Goal: Information Seeking & Learning: Learn about a topic

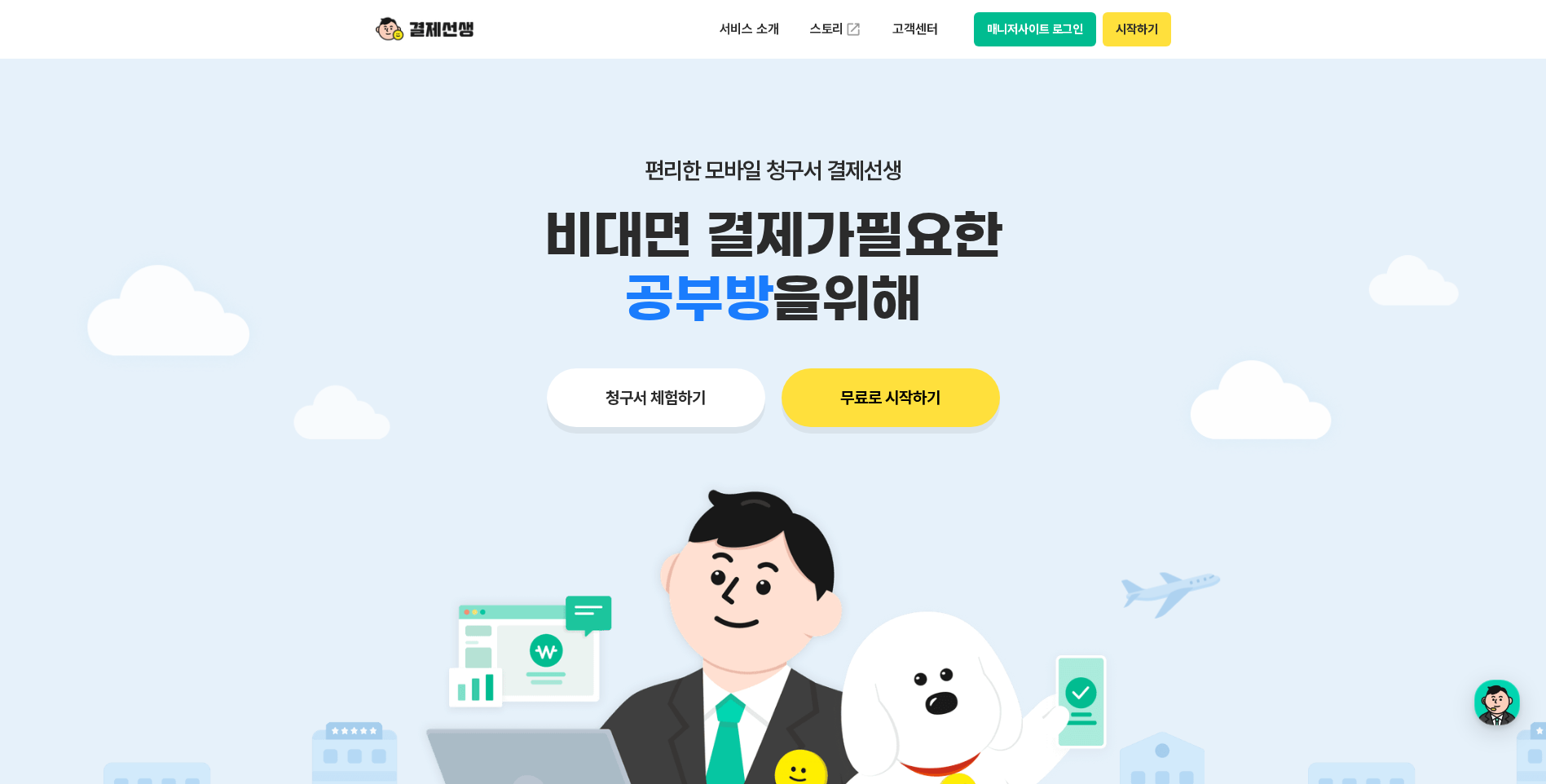
click at [675, 407] on button "청구서 체험하기" at bounding box center [656, 398] width 218 height 59
click at [832, 425] on button "무료로 시작하기" at bounding box center [890, 398] width 218 height 59
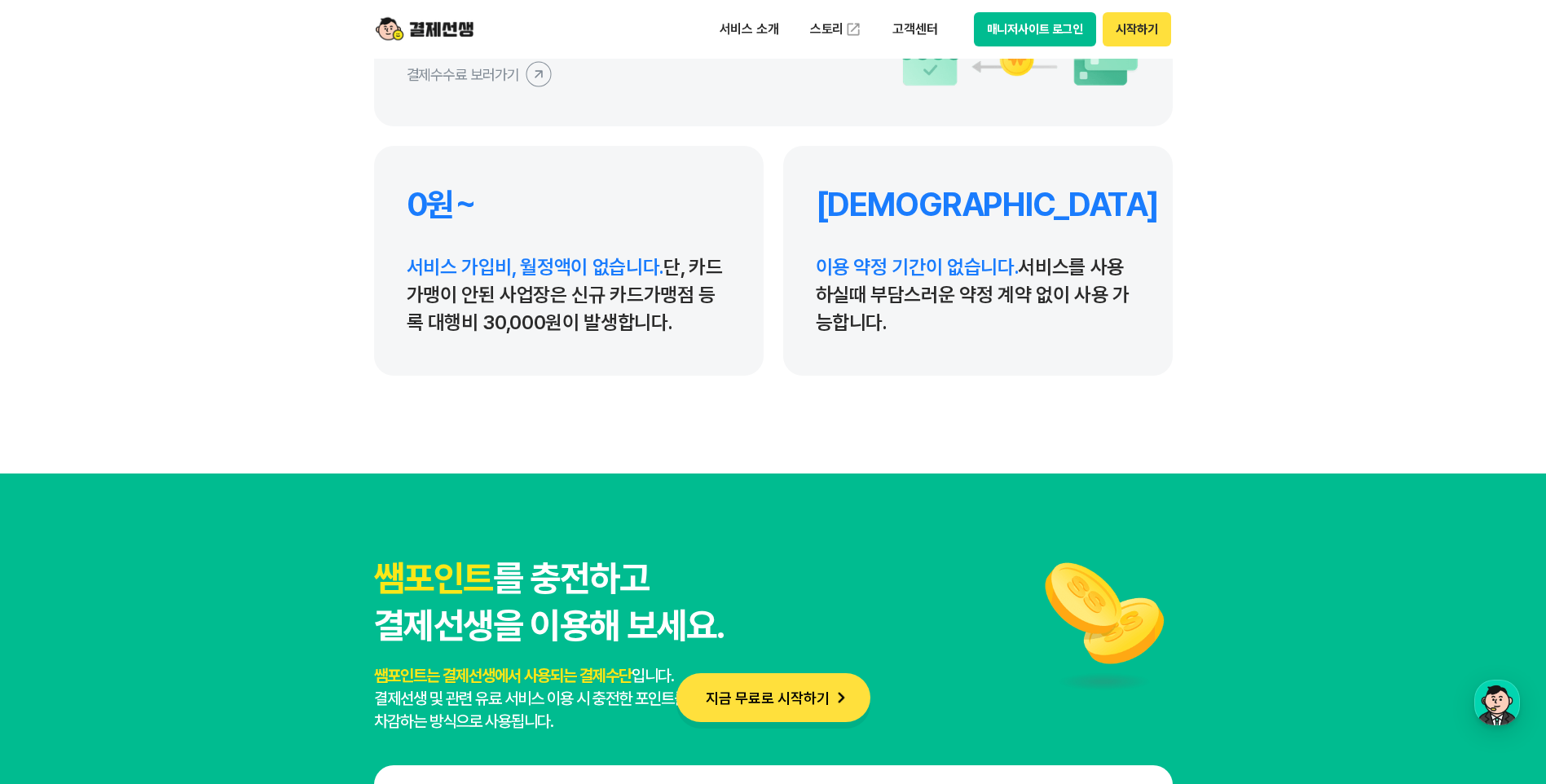
scroll to position [7905, 0]
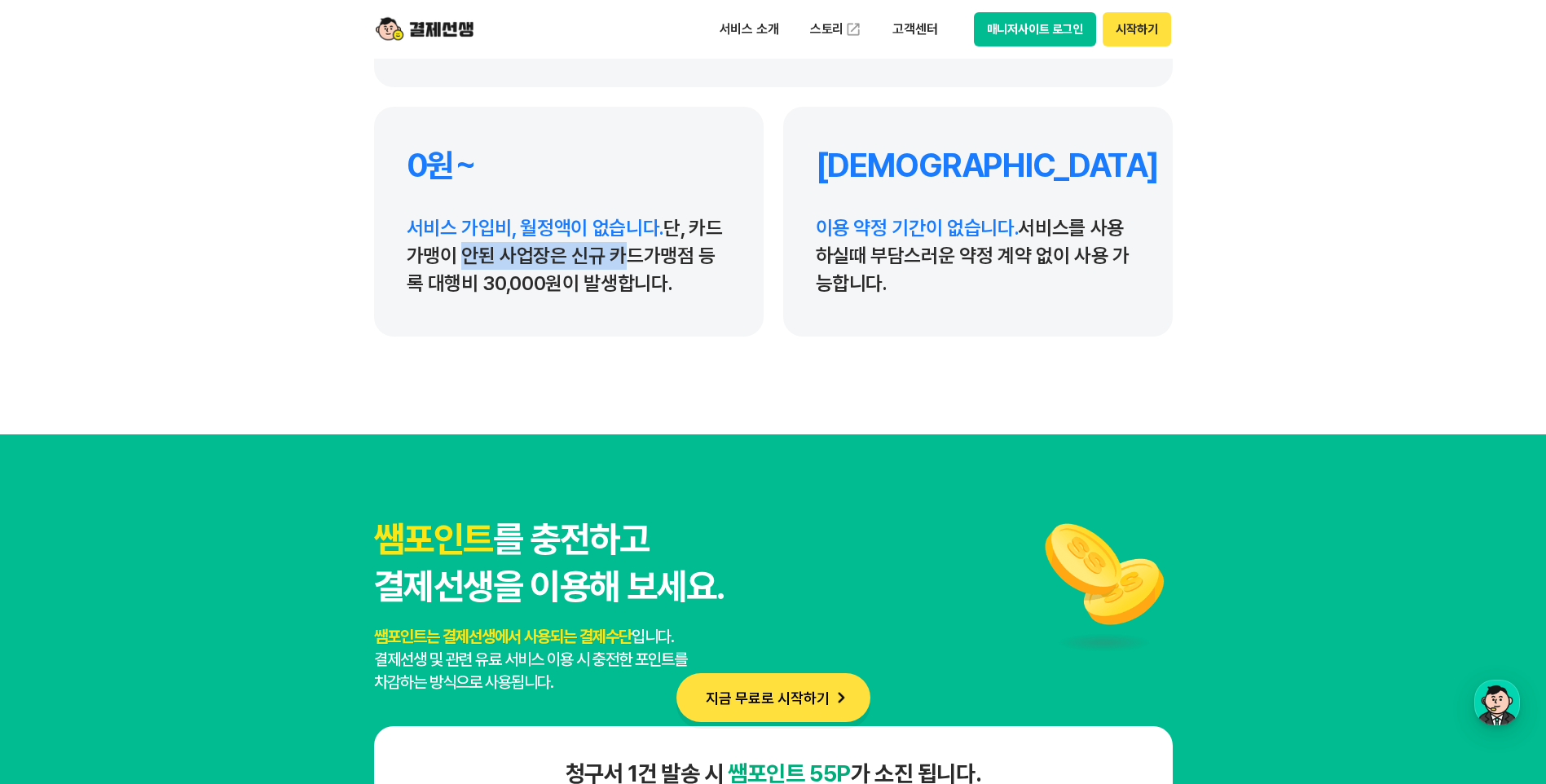
drag, startPoint x: 458, startPoint y: 254, endPoint x: 607, endPoint y: 254, distance: 149.0
click at [607, 254] on p "서비스 가입비, 월정액이 없습니다. 단, 카드가맹이 안된 사업장은 신규 카드가맹점 등록 대행비 30,000원이 발생합니다." at bounding box center [569, 256] width 325 height 83
drag, startPoint x: 607, startPoint y: 254, endPoint x: 651, endPoint y: 274, distance: 48.3
click at [651, 274] on p "서비스 가입비, 월정액이 없습니다. 단, 카드가맹이 안된 사업장은 신규 카드가맹점 등록 대행비 30,000원이 발생합니다." at bounding box center [569, 256] width 325 height 83
drag, startPoint x: 446, startPoint y: 270, endPoint x: 648, endPoint y: 292, distance: 203.2
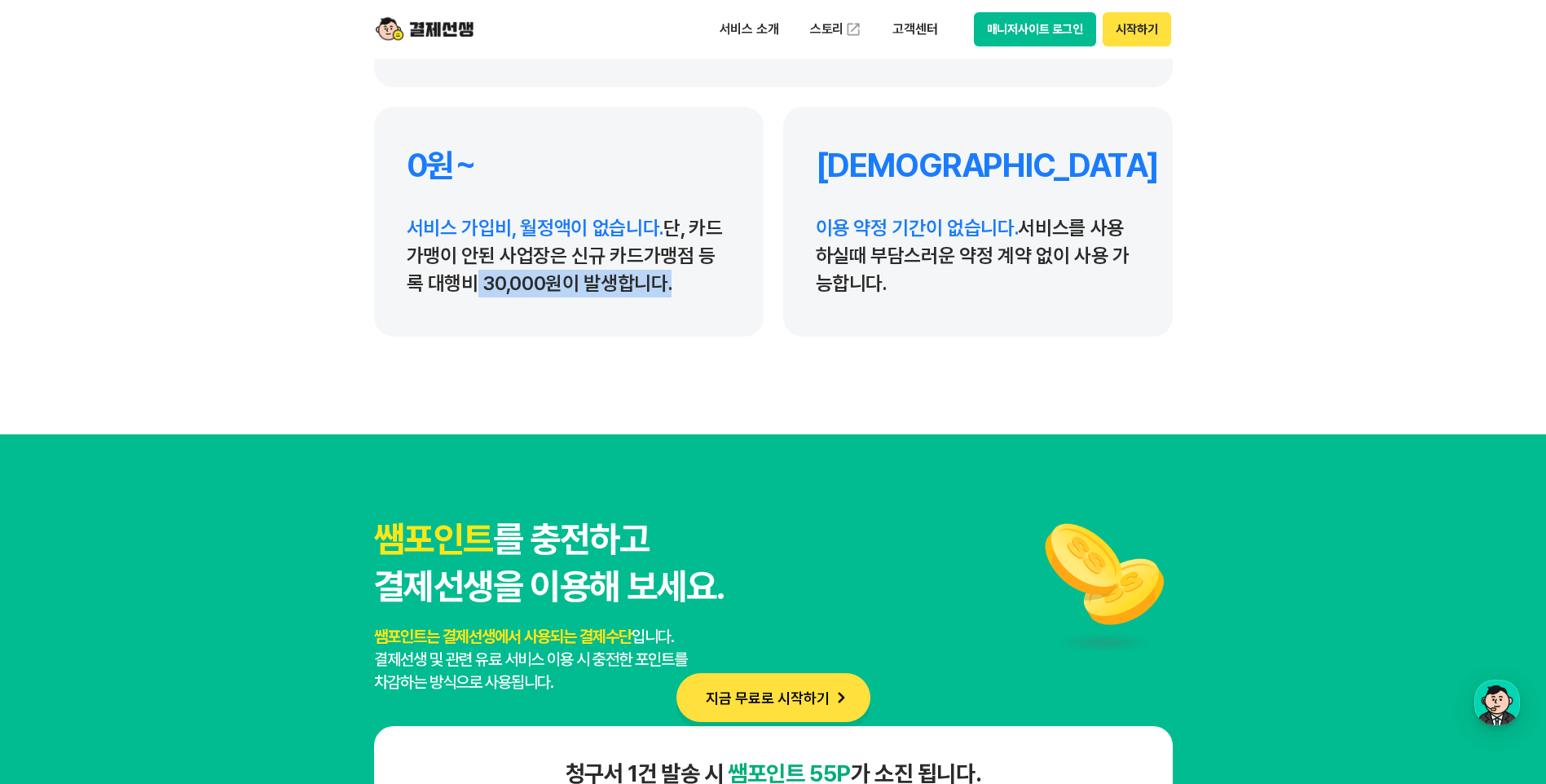
click at [648, 292] on p "서비스 가입비, 월정액이 없습니다. 단, 카드가맹이 안된 사업장은 신규 카드가맹점 등록 대행비 30,000원이 발생합니다." at bounding box center [569, 256] width 325 height 83
drag, startPoint x: 648, startPoint y: 292, endPoint x: 648, endPoint y: 349, distance: 57.0
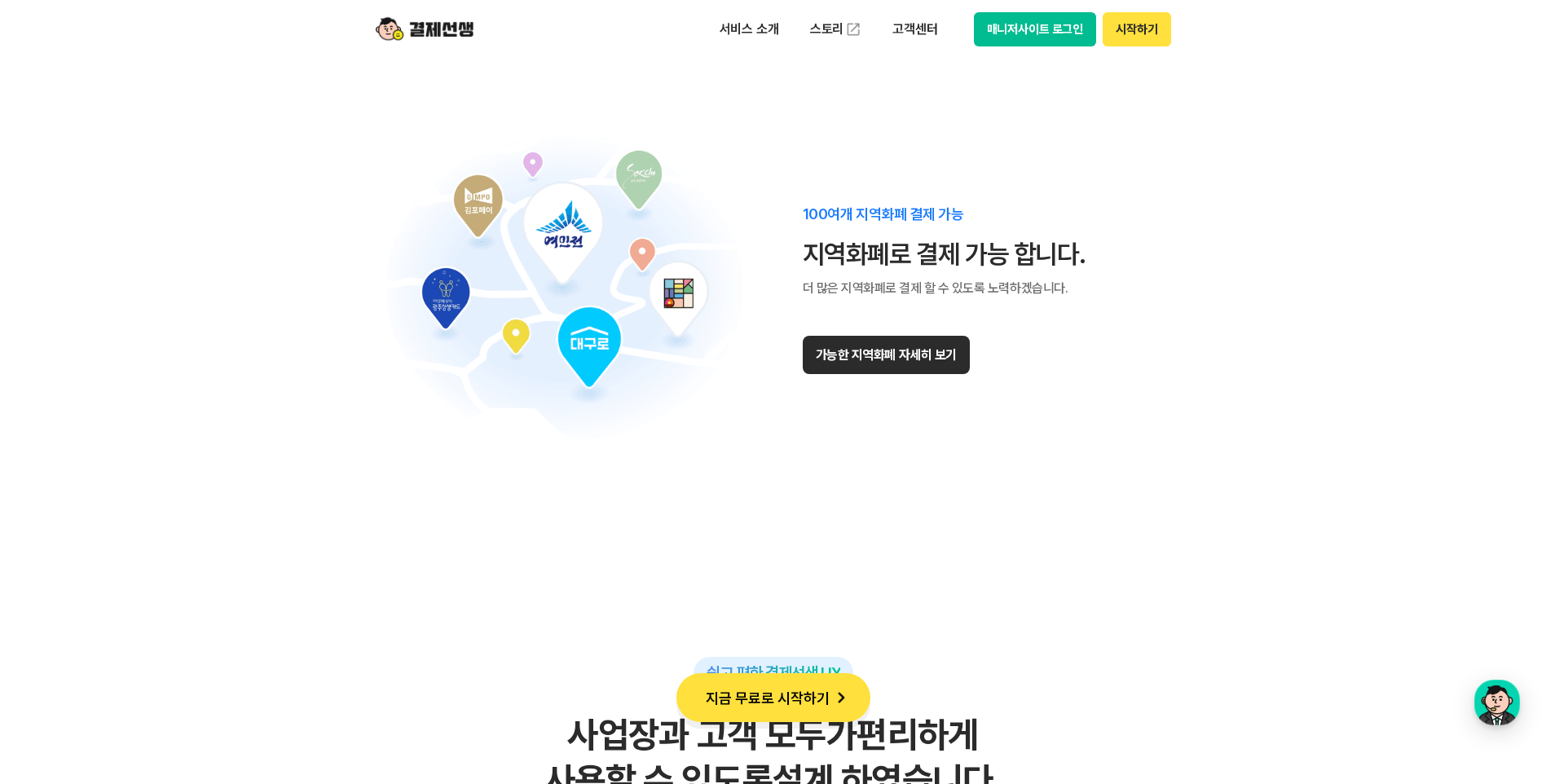
scroll to position [9943, 0]
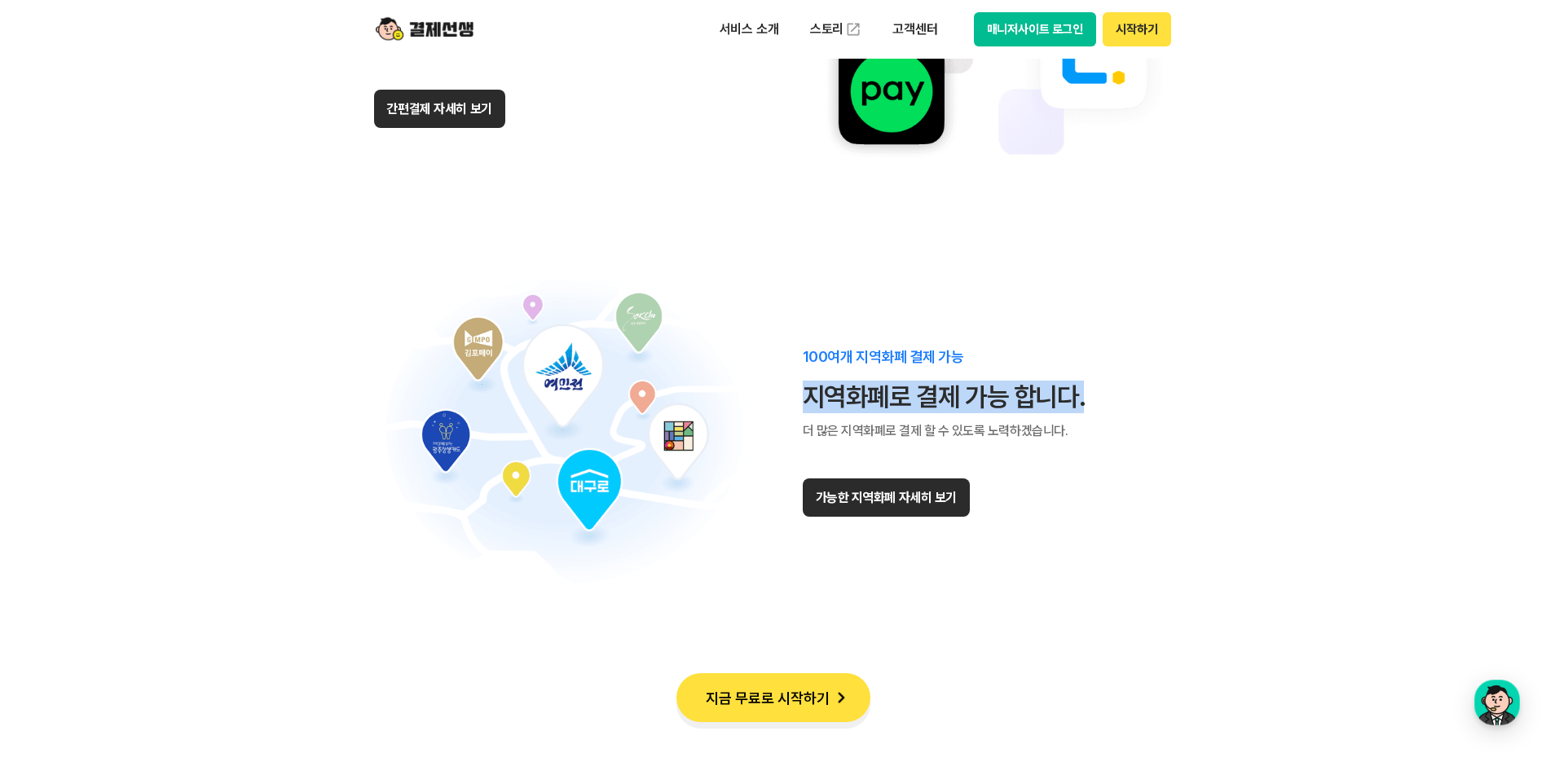
drag, startPoint x: 807, startPoint y: 394, endPoint x: 1213, endPoint y: 394, distance: 406.0
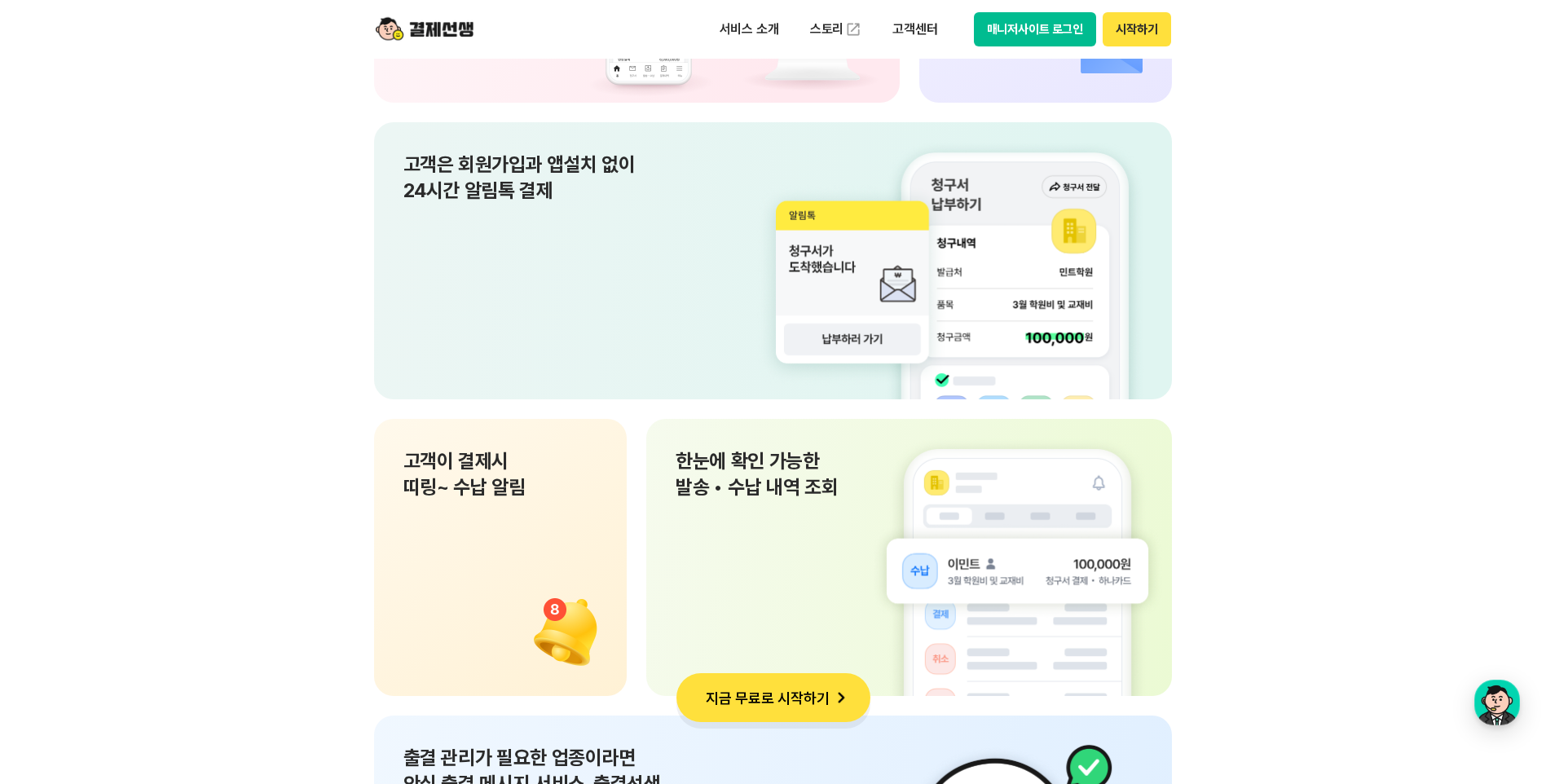
scroll to position [11166, 0]
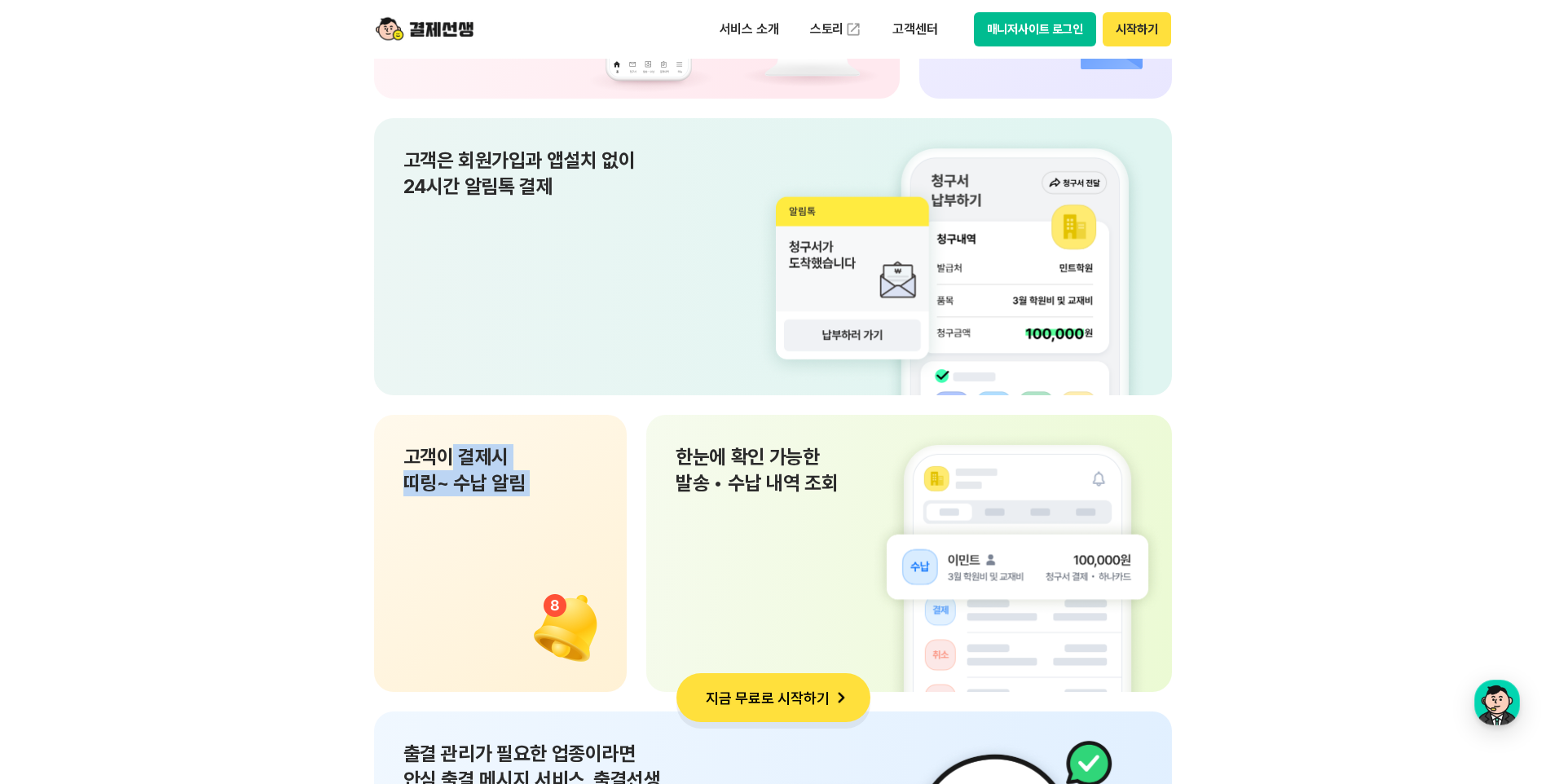
drag, startPoint x: 454, startPoint y: 463, endPoint x: 657, endPoint y: 461, distance: 203.0
click at [657, 461] on div "PC와 App으로 언제 어디서든 편리한 결제선생 이용 빠르고 간편한 청구서 작성 & 발송 고객은 회원가입과 앱설치 없이 24시간 알림톡 결제 …" at bounding box center [773, 404] width 799 height 1167
click at [333, 502] on section "쉽고 편한 결제선생 UX 사업장과 고객 모두가 편리하게 사용할 수 있도록 설계 하였습니다. 서비스소개 바로가기 PC와 App으로 언제 어디서든…" at bounding box center [773, 389] width 1546 height 1623
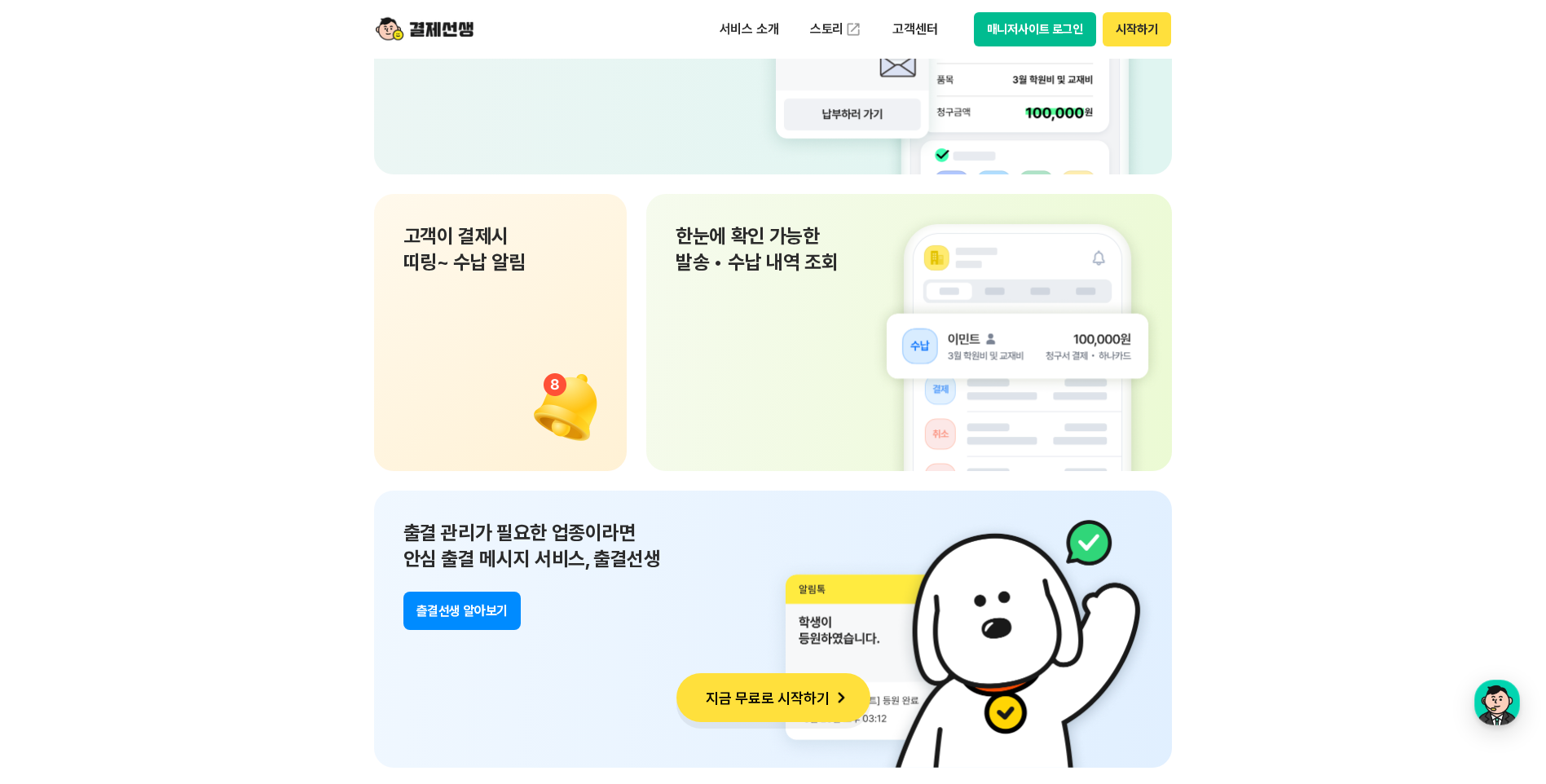
scroll to position [11573, 0]
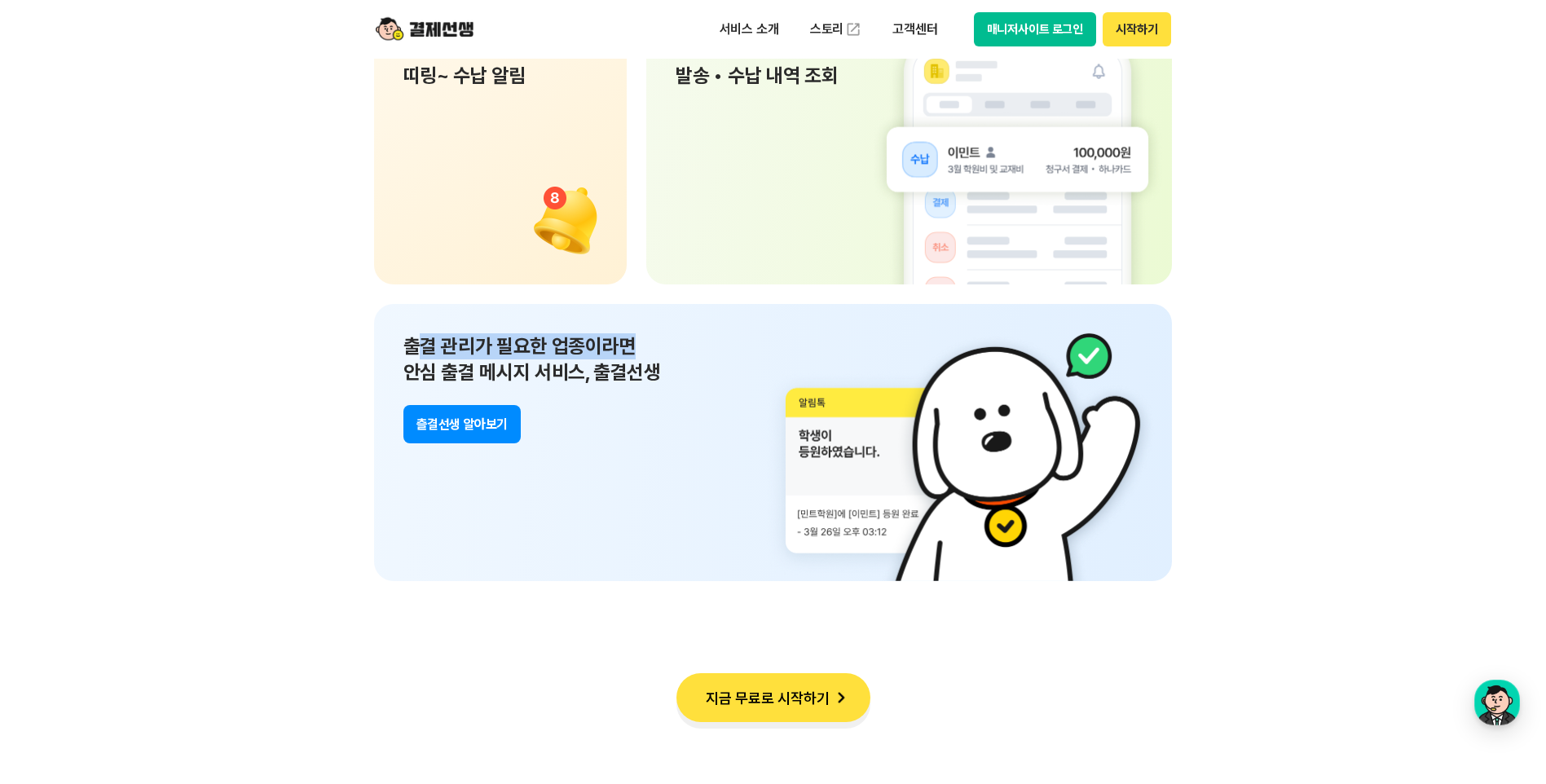
drag, startPoint x: 428, startPoint y: 344, endPoint x: 658, endPoint y: 347, distance: 230.0
click at [658, 347] on p "출결 관리가 필요한 업종이라면 안심 출결 메시지 서비스, 출결선생" at bounding box center [773, 359] width 740 height 52
drag, startPoint x: 400, startPoint y: 370, endPoint x: 671, endPoint y: 370, distance: 271.0
click at [671, 370] on div "출결 관리가 필요한 업종이라면 안심 출결 메시지 서비스, 출결선생 츨결선생 알아보기" at bounding box center [773, 443] width 799 height 277
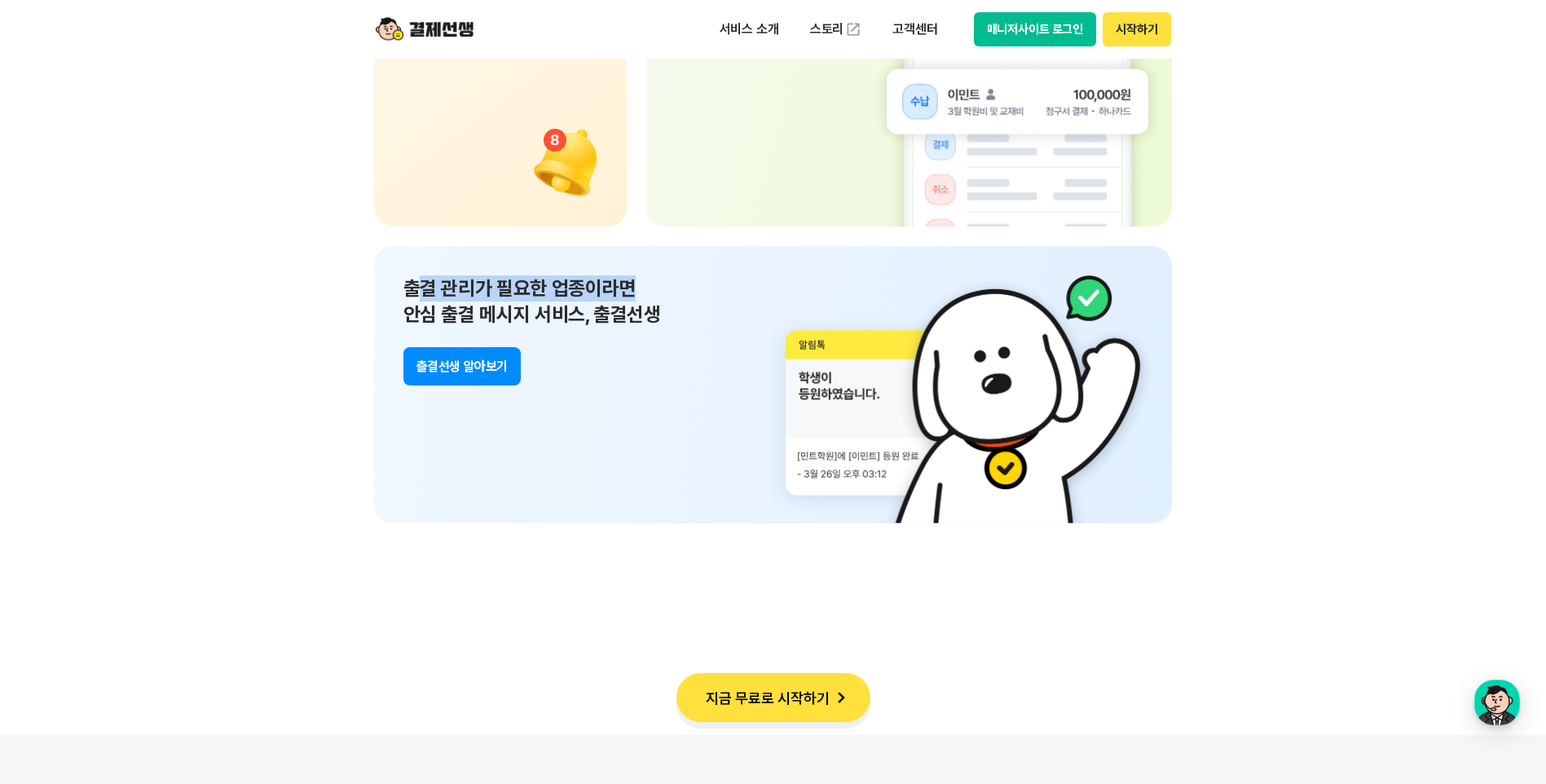
scroll to position [11655, 0]
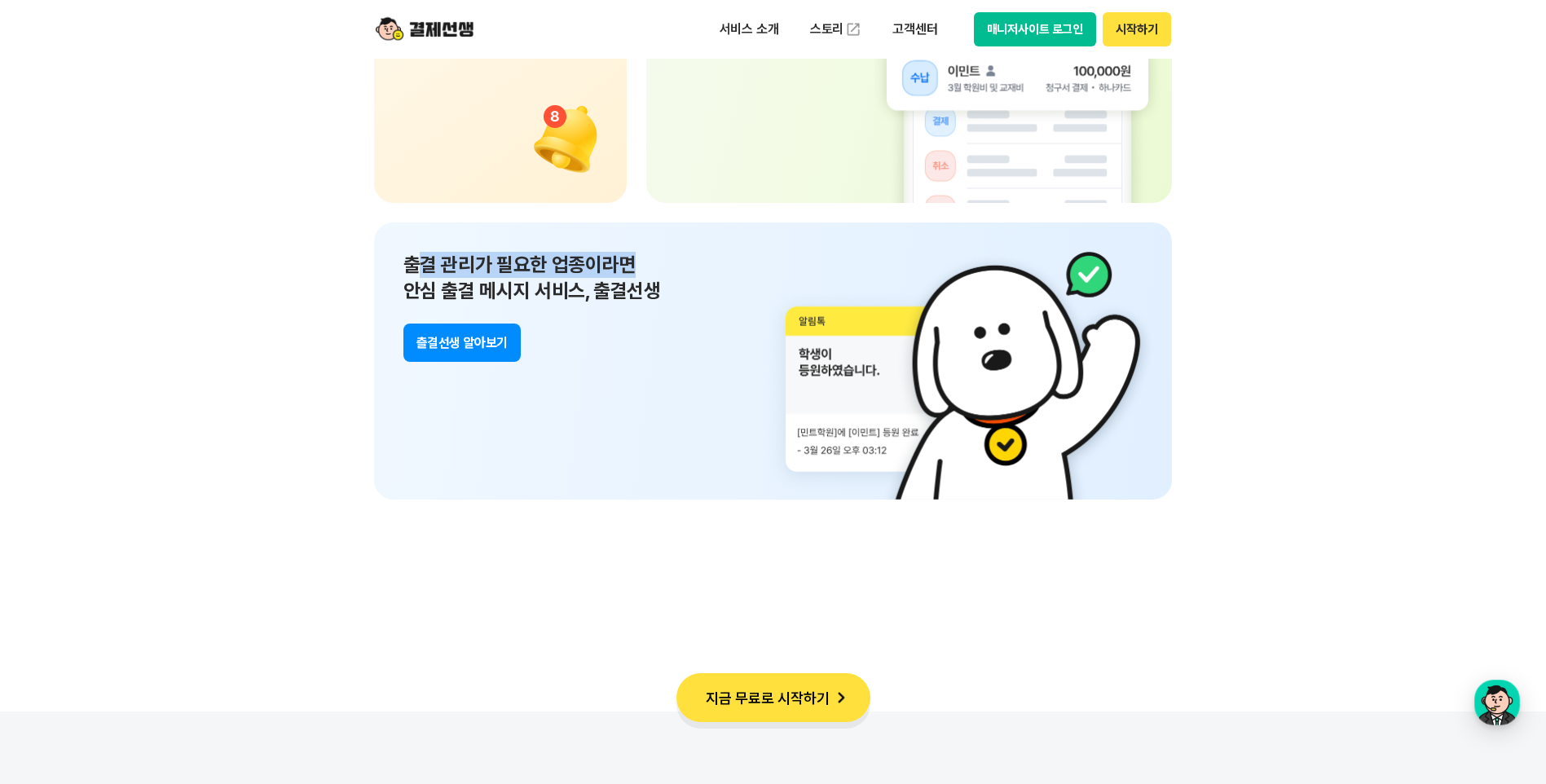
click at [477, 340] on button "츨결선생 알아보기" at bounding box center [462, 343] width 117 height 39
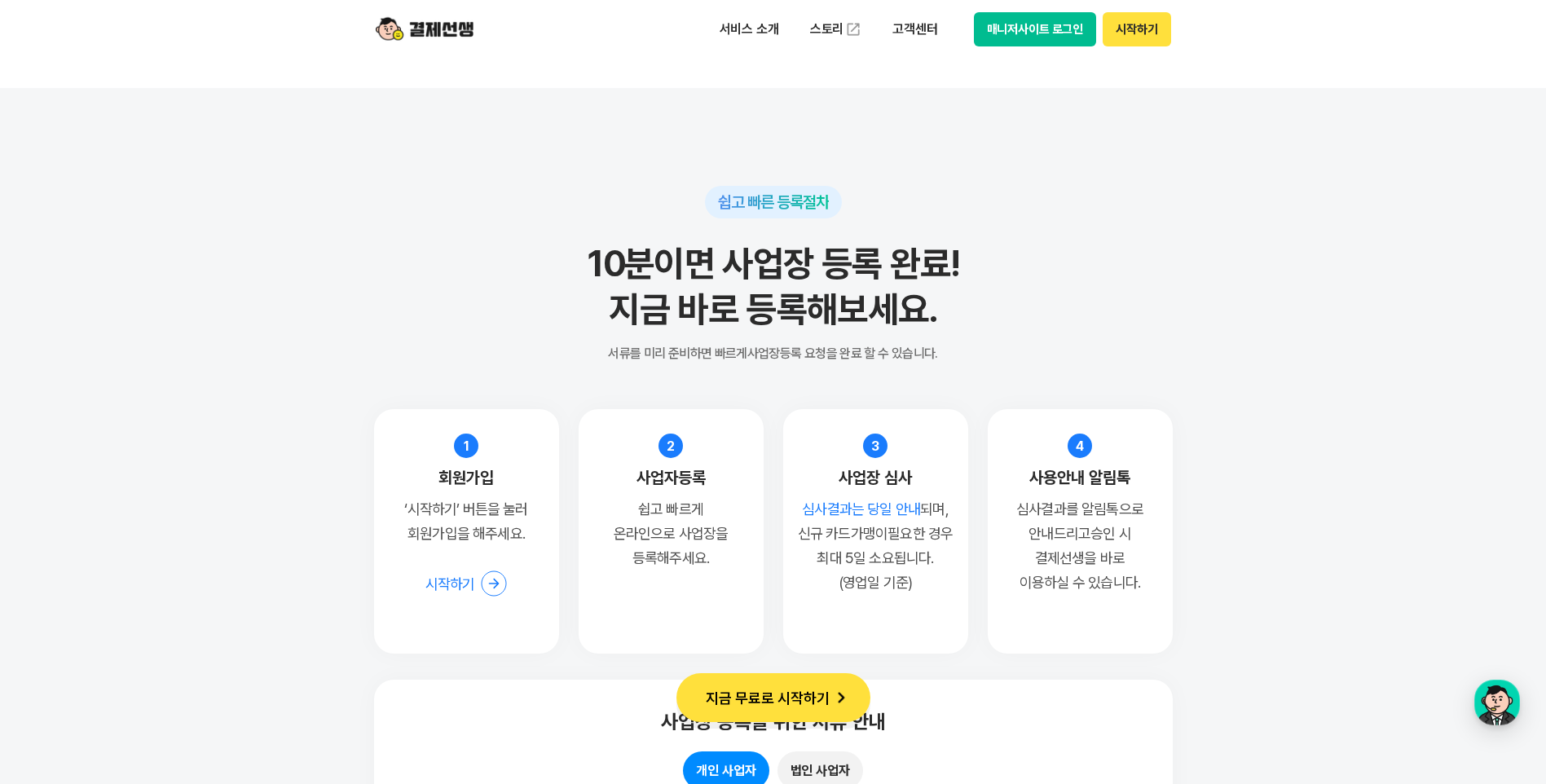
scroll to position [12685, 0]
